Goal: Task Accomplishment & Management: Manage account settings

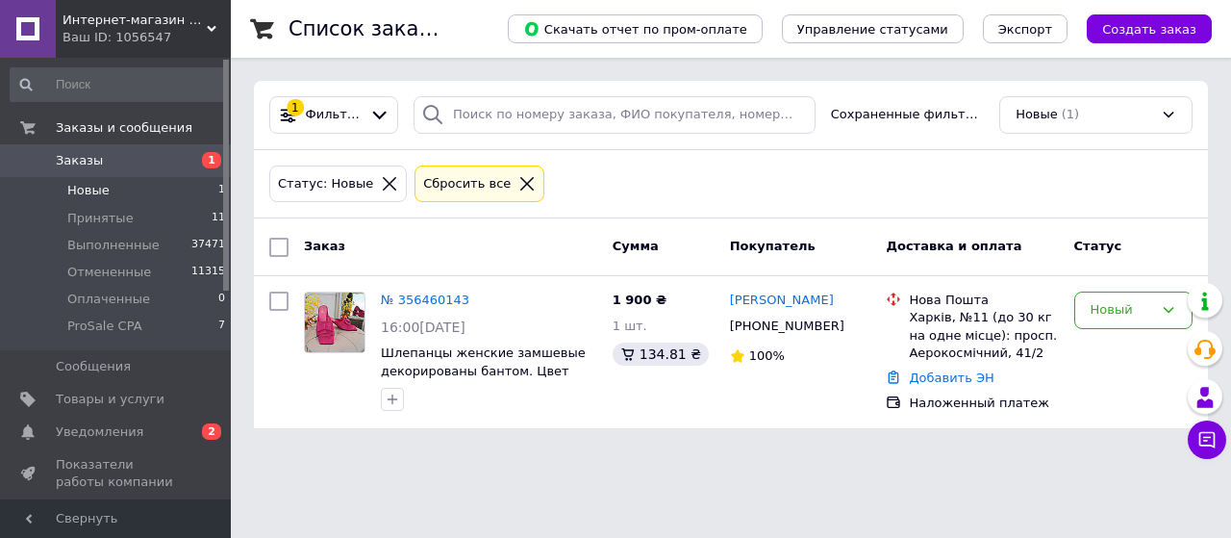
click at [95, 186] on span "Новые" at bounding box center [88, 190] width 42 height 17
drag, startPoint x: 80, startPoint y: 193, endPoint x: 81, endPoint y: 164, distance: 28.9
click at [80, 191] on span "Новые" at bounding box center [88, 190] width 42 height 17
click at [104, 184] on li "Новые 1" at bounding box center [118, 190] width 237 height 27
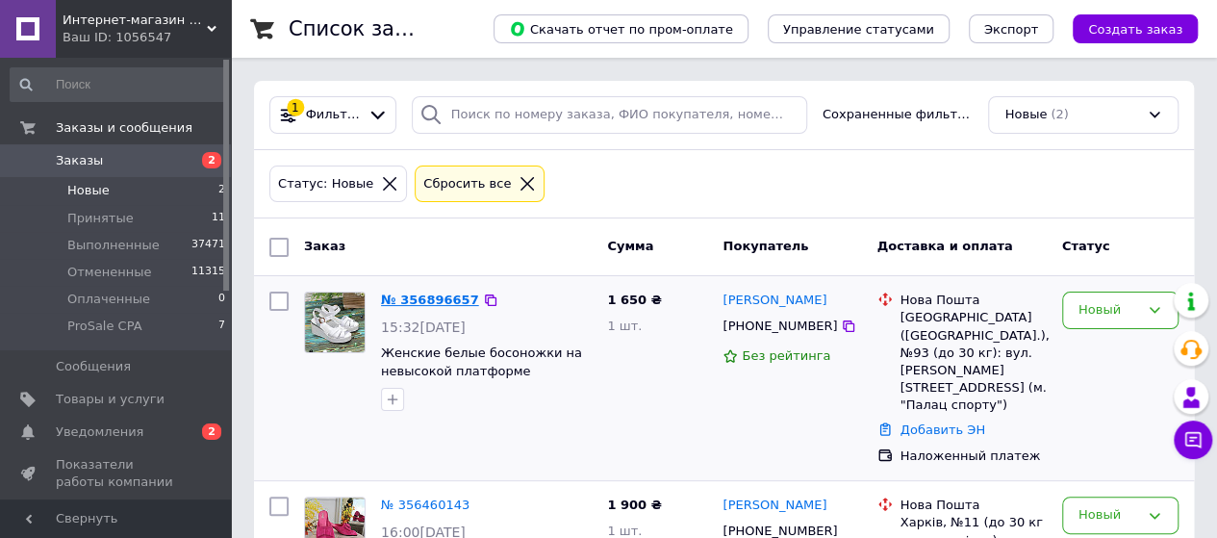
click at [421, 303] on link "№ 356896657" at bounding box center [430, 299] width 98 height 14
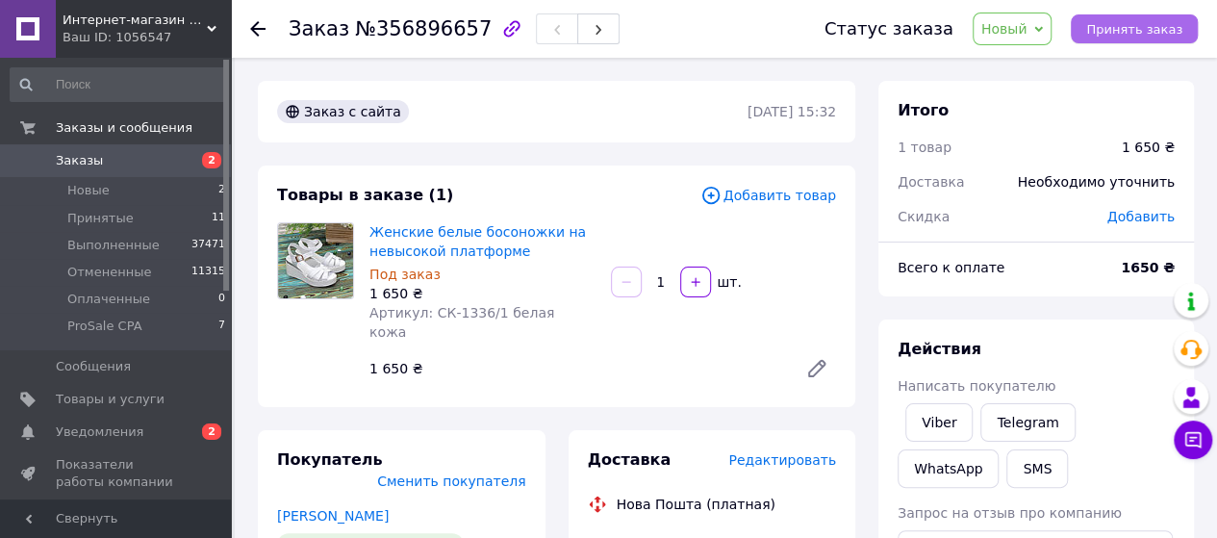
drag, startPoint x: 1133, startPoint y: 27, endPoint x: 1093, endPoint y: 27, distance: 39.4
click at [1131, 28] on span "Принять заказ" at bounding box center [1134, 29] width 96 height 14
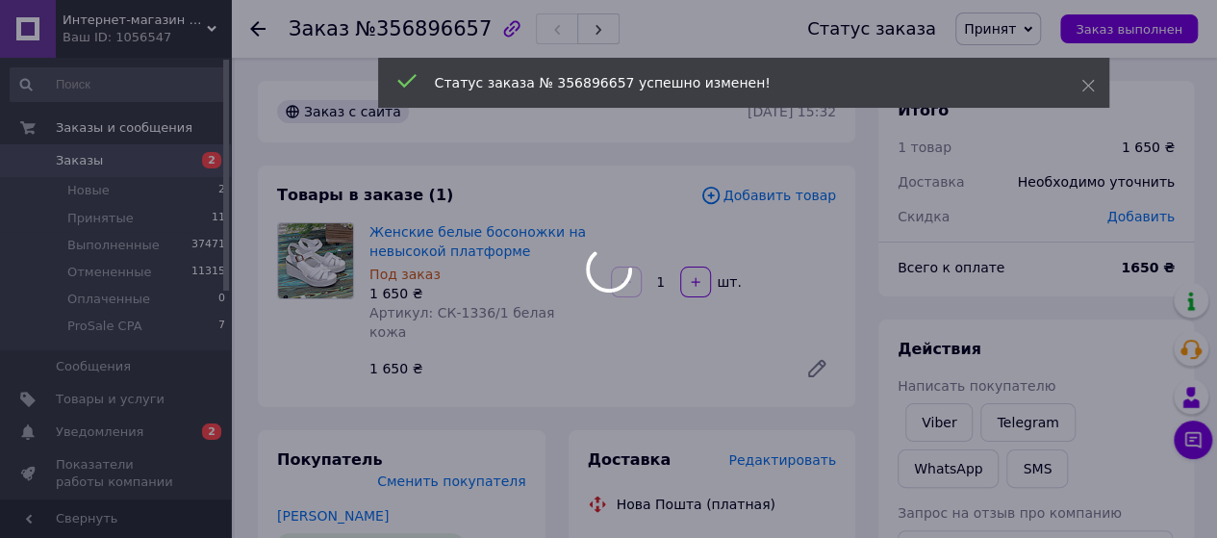
drag, startPoint x: 368, startPoint y: 29, endPoint x: 381, endPoint y: 28, distance: 12.5
click at [381, 28] on div at bounding box center [608, 269] width 1217 height 538
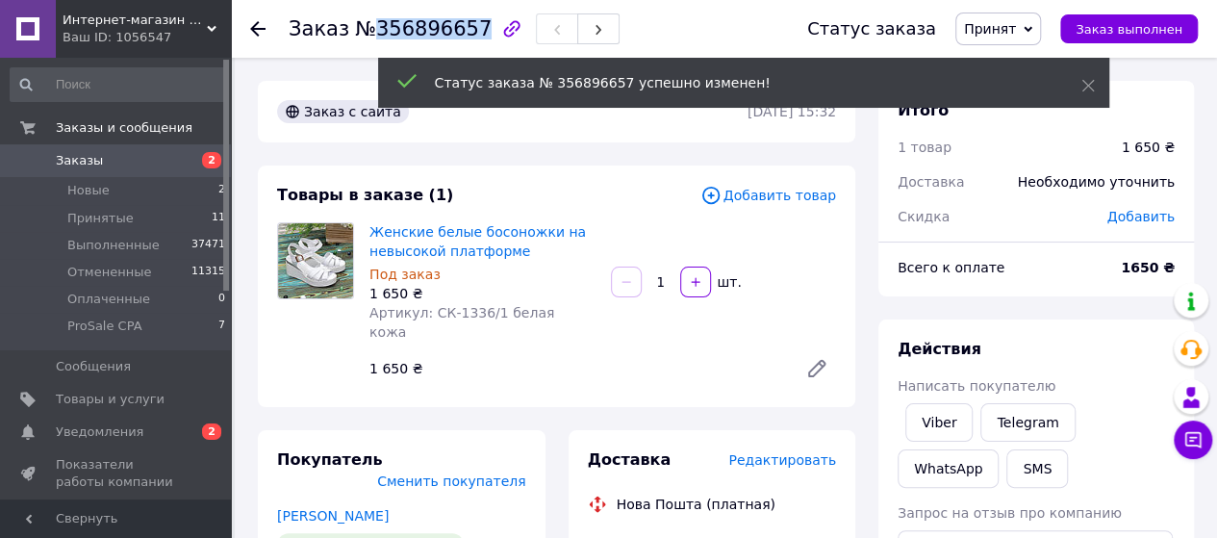
drag, startPoint x: 369, startPoint y: 29, endPoint x: 464, endPoint y: 28, distance: 95.2
click at [464, 28] on span "№356896657" at bounding box center [423, 28] width 137 height 23
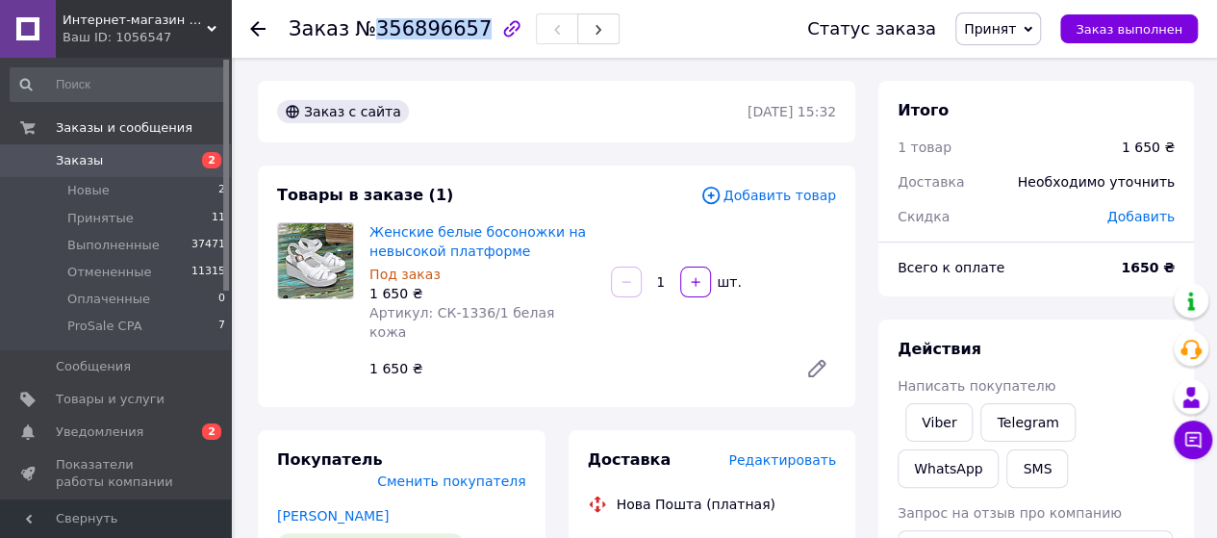
copy span "356896657"
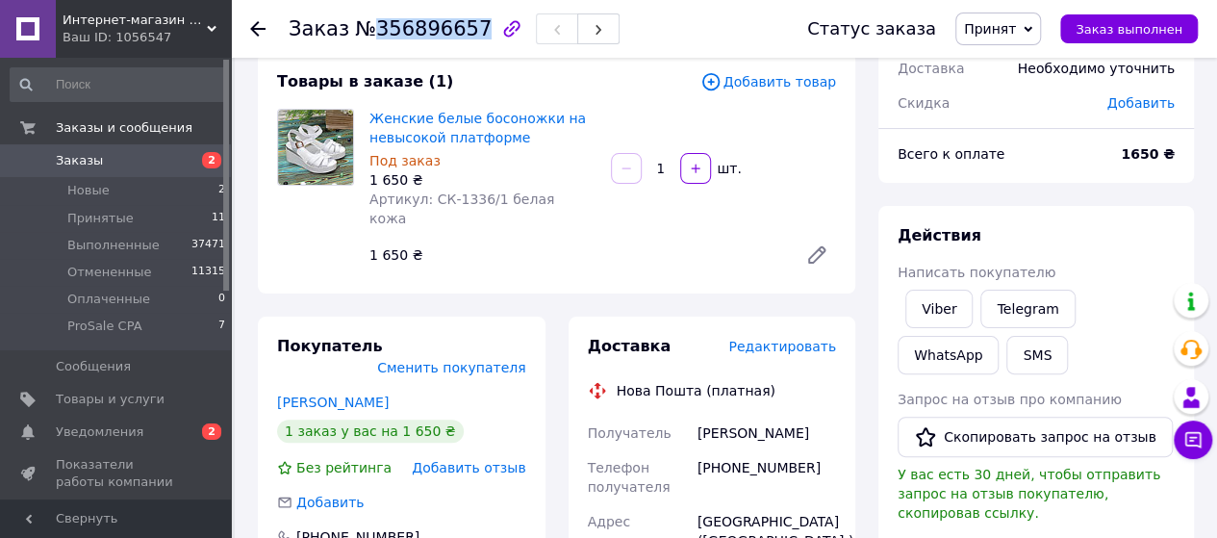
scroll to position [192, 0]
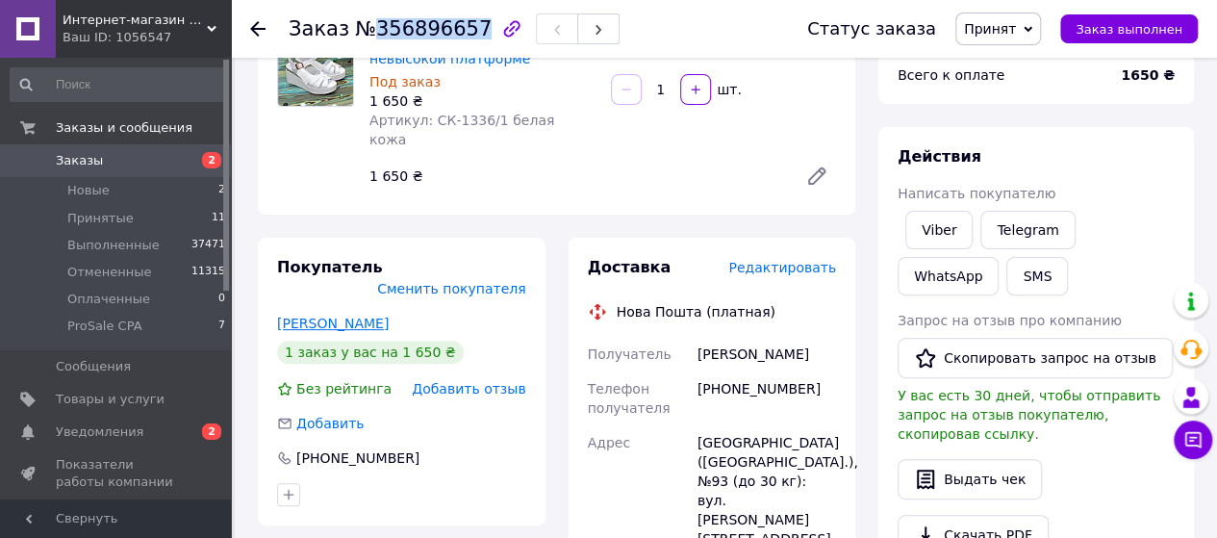
drag, startPoint x: 368, startPoint y: 291, endPoint x: 300, endPoint y: 289, distance: 68.3
click at [265, 289] on div "Покупатель Сменить покупателя Шестакова Наталія 1 заказ у вас на 1 650 ₴ Без ре…" at bounding box center [402, 382] width 288 height 288
copy link "Шестакова Наталія"
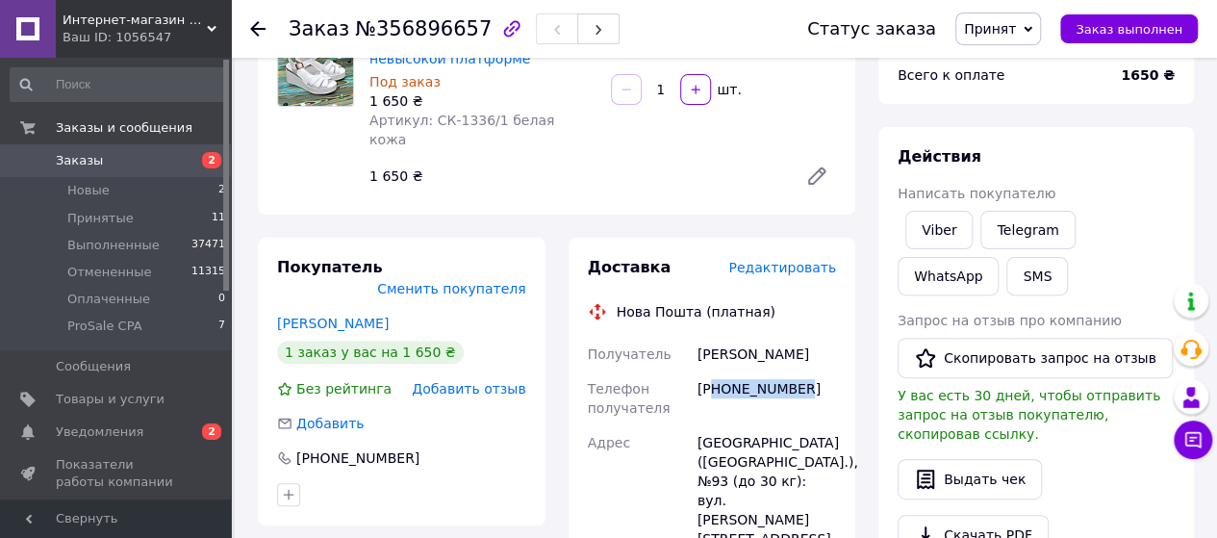
drag, startPoint x: 764, startPoint y: 372, endPoint x: 716, endPoint y: 370, distance: 48.1
click at [716, 371] on div "+380504949674" at bounding box center [766, 398] width 146 height 54
copy div "80504949674"
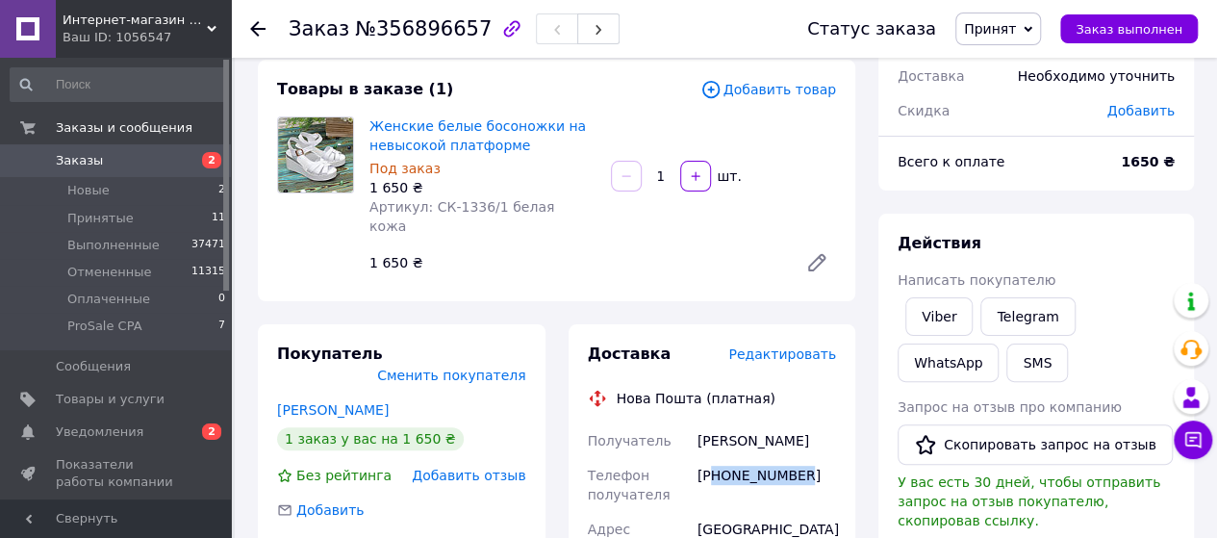
scroll to position [0, 0]
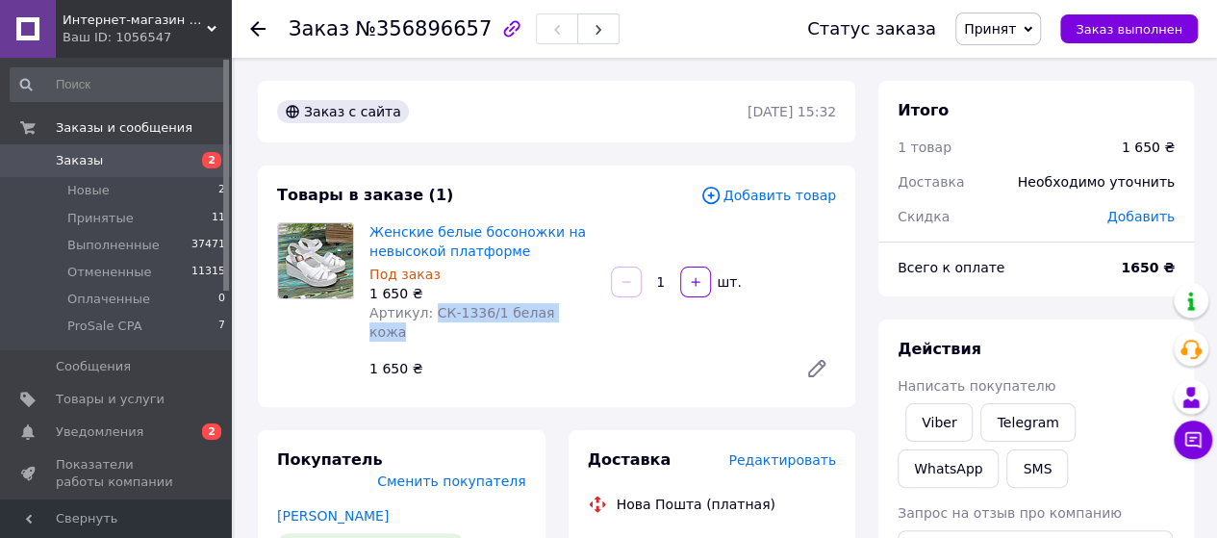
drag, startPoint x: 565, startPoint y: 310, endPoint x: 427, endPoint y: 311, distance: 138.5
click at [426, 311] on div "Артикул: СК-1336/1 белая кожа" at bounding box center [482, 322] width 226 height 38
copy span "СК-1336/1 белая кожа"
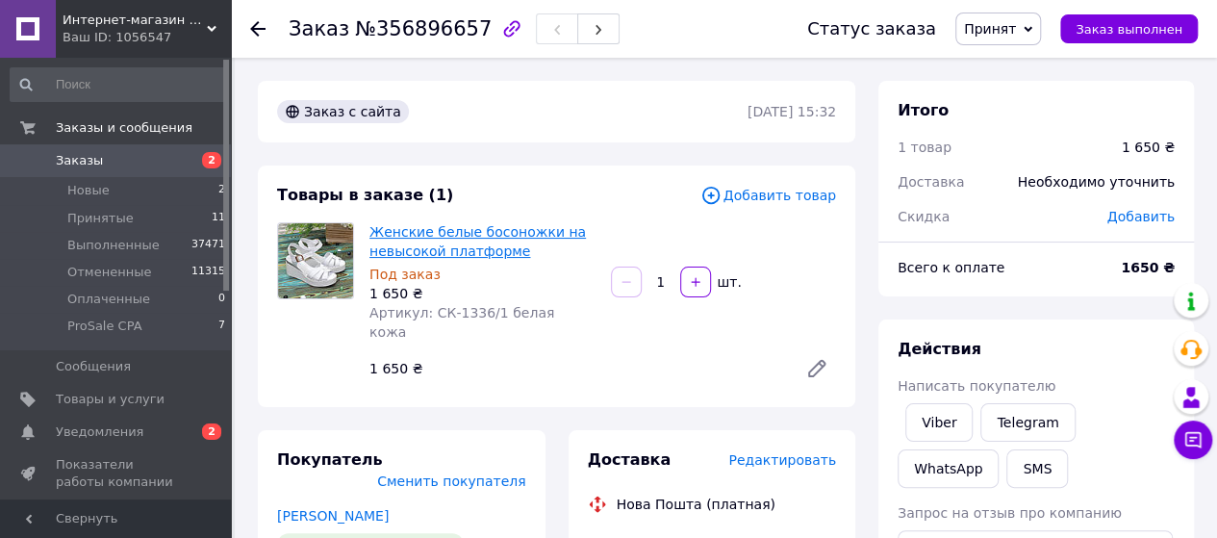
drag, startPoint x: 523, startPoint y: 187, endPoint x: 479, endPoint y: 229, distance: 61.2
click at [519, 189] on div "Товары в заказе (1)" at bounding box center [488, 196] width 423 height 22
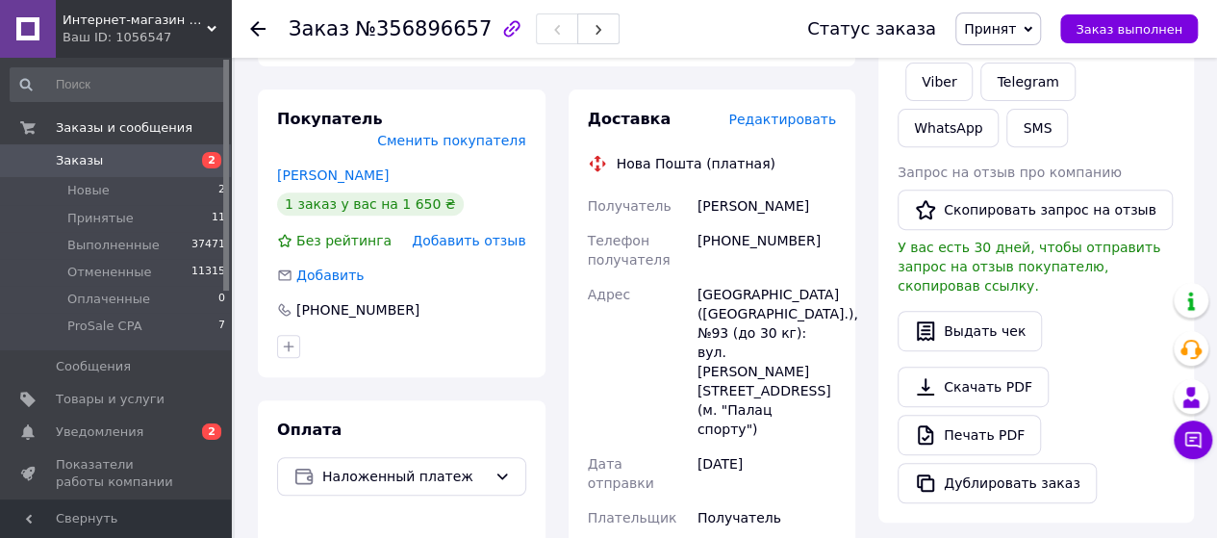
scroll to position [385, 0]
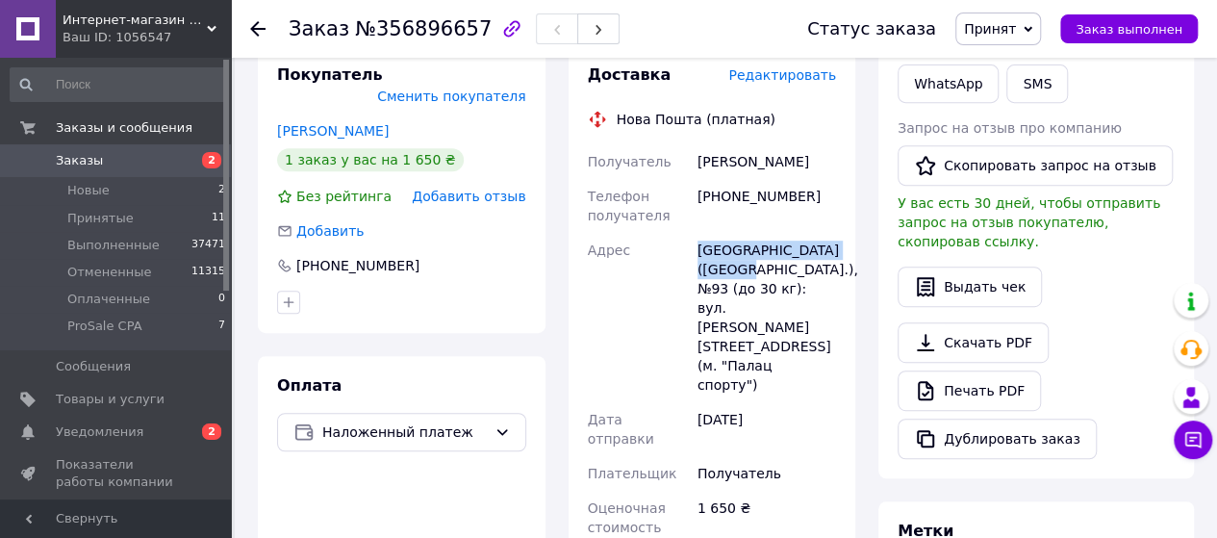
drag, startPoint x: 722, startPoint y: 251, endPoint x: 699, endPoint y: 240, distance: 25.4
click at [682, 235] on div "Получатель Шестакова Наталія Телефон получателя +380504949674 Адрес Київ (Київс…" at bounding box center [712, 463] width 257 height 639
copy div "Адрес Київ (Київська обл.), №93"
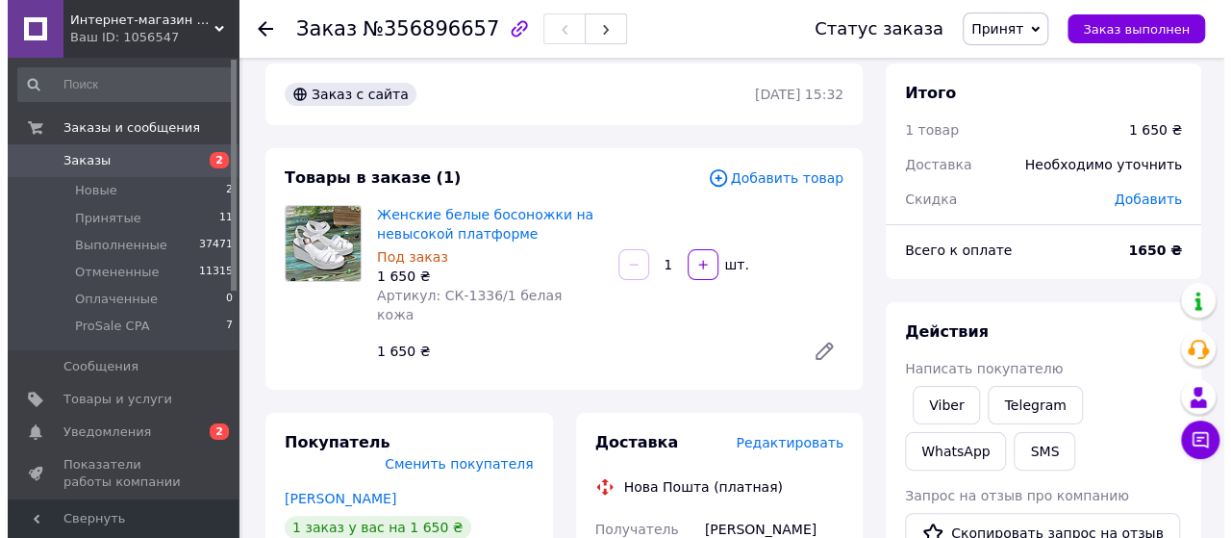
scroll to position [0, 0]
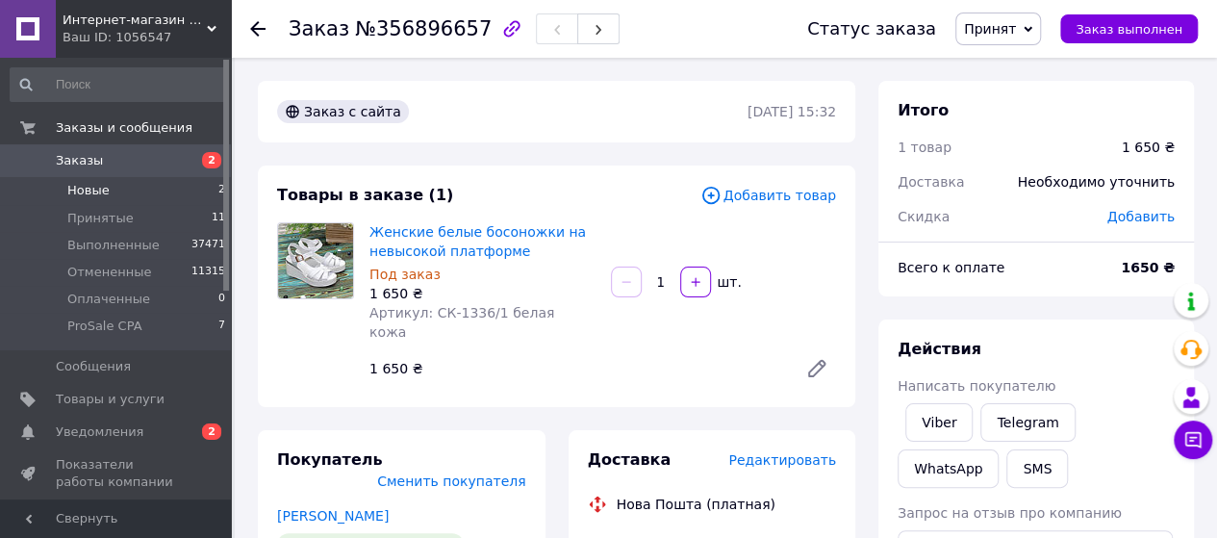
click at [101, 189] on span "Новые" at bounding box center [88, 190] width 42 height 17
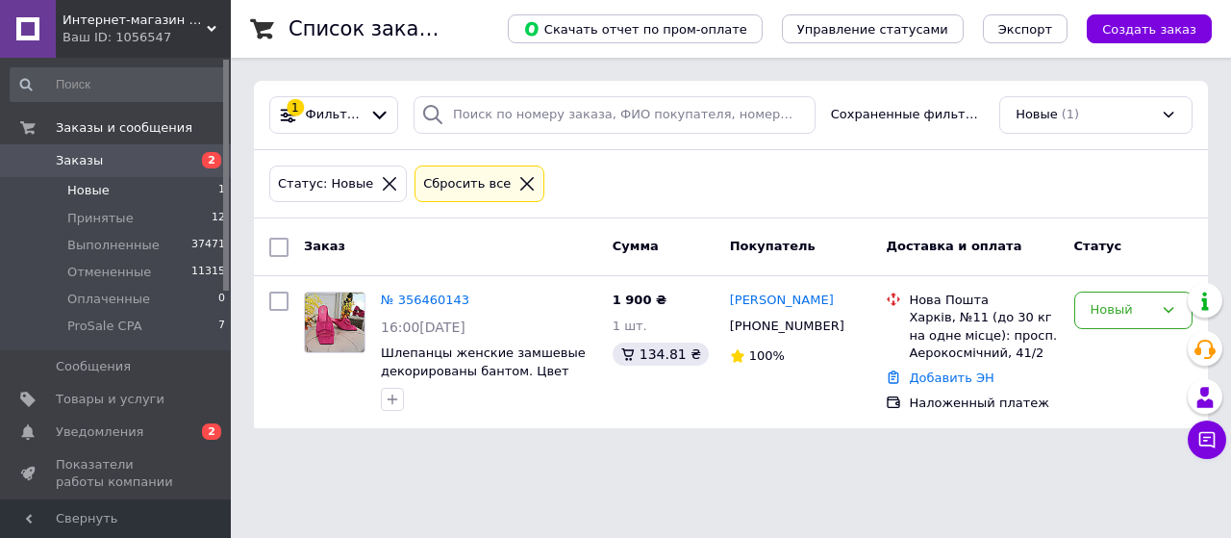
drag, startPoint x: 100, startPoint y: 189, endPoint x: 87, endPoint y: 163, distance: 30.1
click at [98, 189] on span "Новые" at bounding box center [88, 190] width 42 height 17
click at [115, 188] on li "Новые 1" at bounding box center [118, 190] width 237 height 27
click at [109, 186] on li "Новые 1" at bounding box center [118, 190] width 237 height 27
click at [96, 184] on span "Новые" at bounding box center [88, 190] width 42 height 17
